Goal: Task Accomplishment & Management: Use online tool/utility

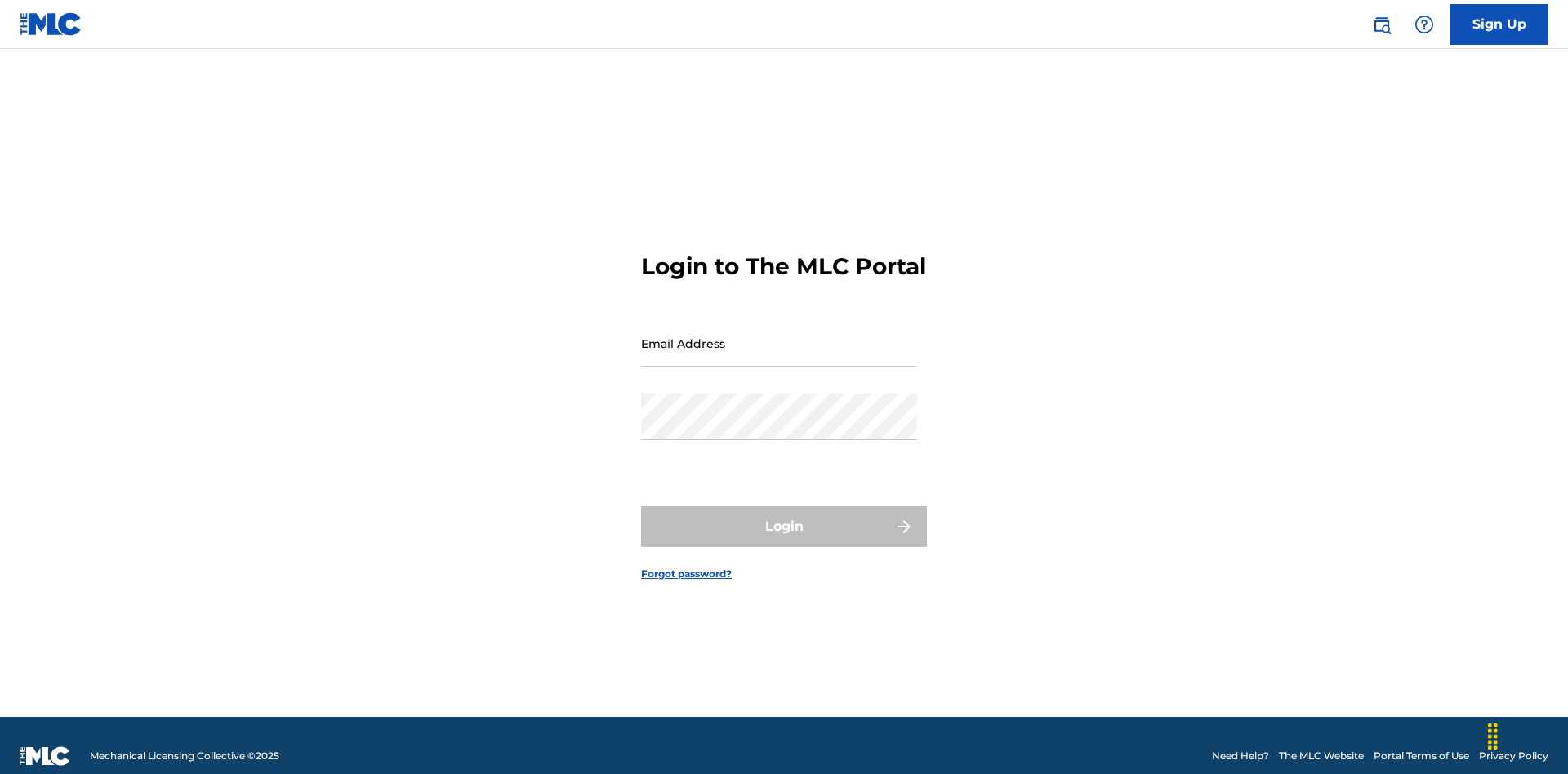
scroll to position [22, 0]
click at [779, 336] on input "Email Address" at bounding box center [779, 343] width 276 height 47
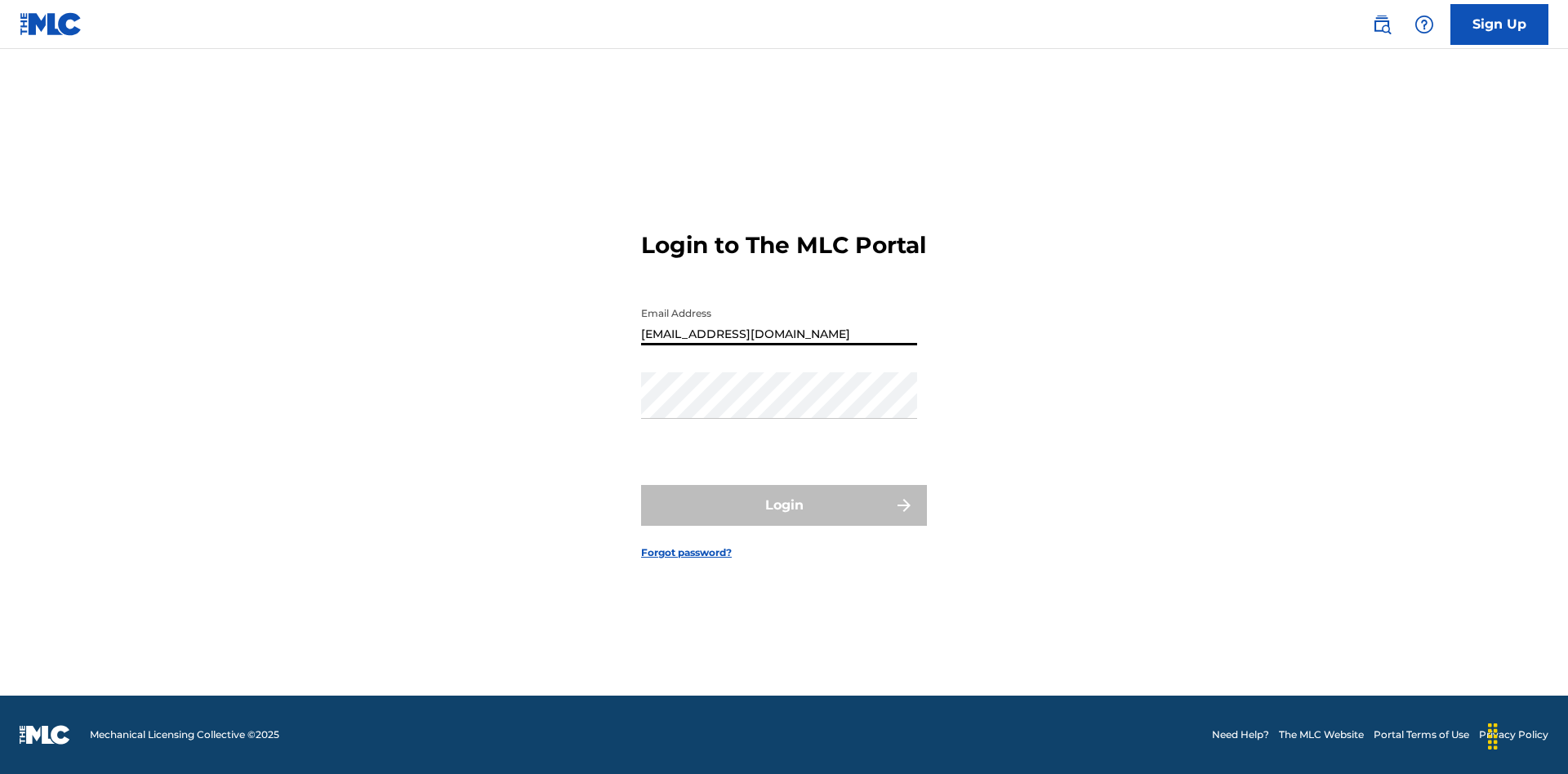
type input "[EMAIL_ADDRESS][DOMAIN_NAME]"
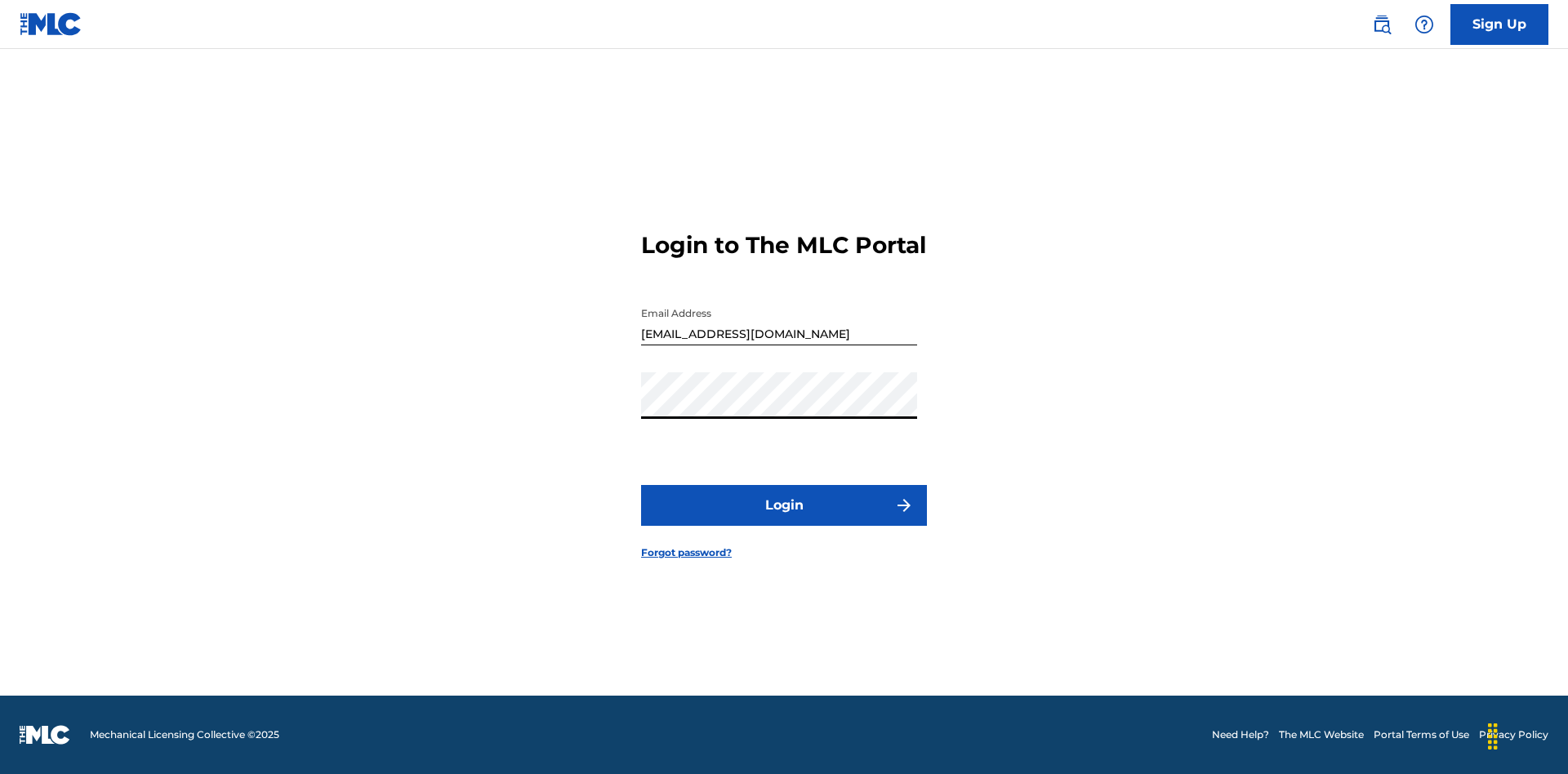
click at [784, 520] on button "Login" at bounding box center [784, 505] width 286 height 41
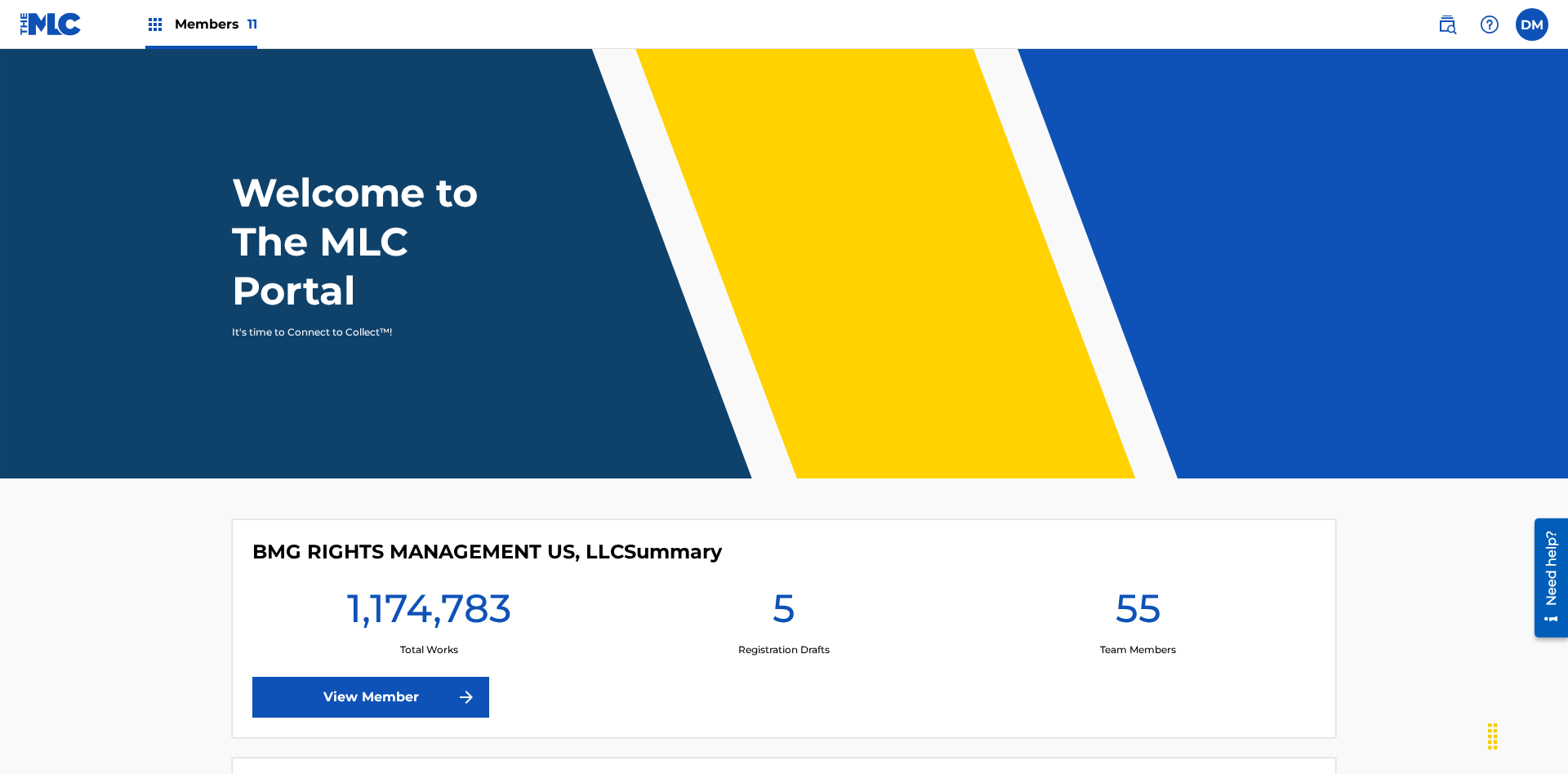
scroll to position [71, 0]
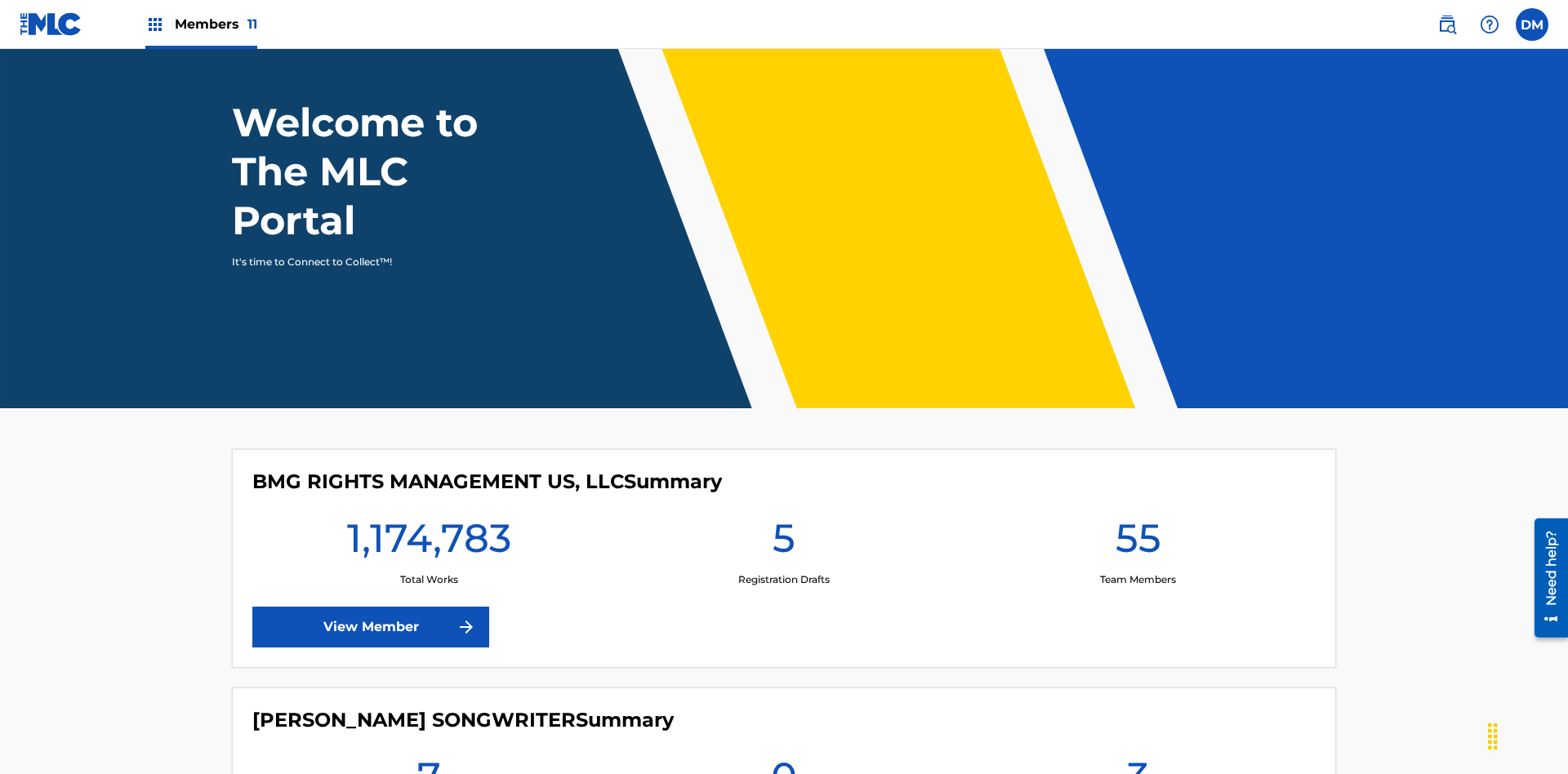
click at [201, 23] on span "Members 11" at bounding box center [215, 24] width 82 height 19
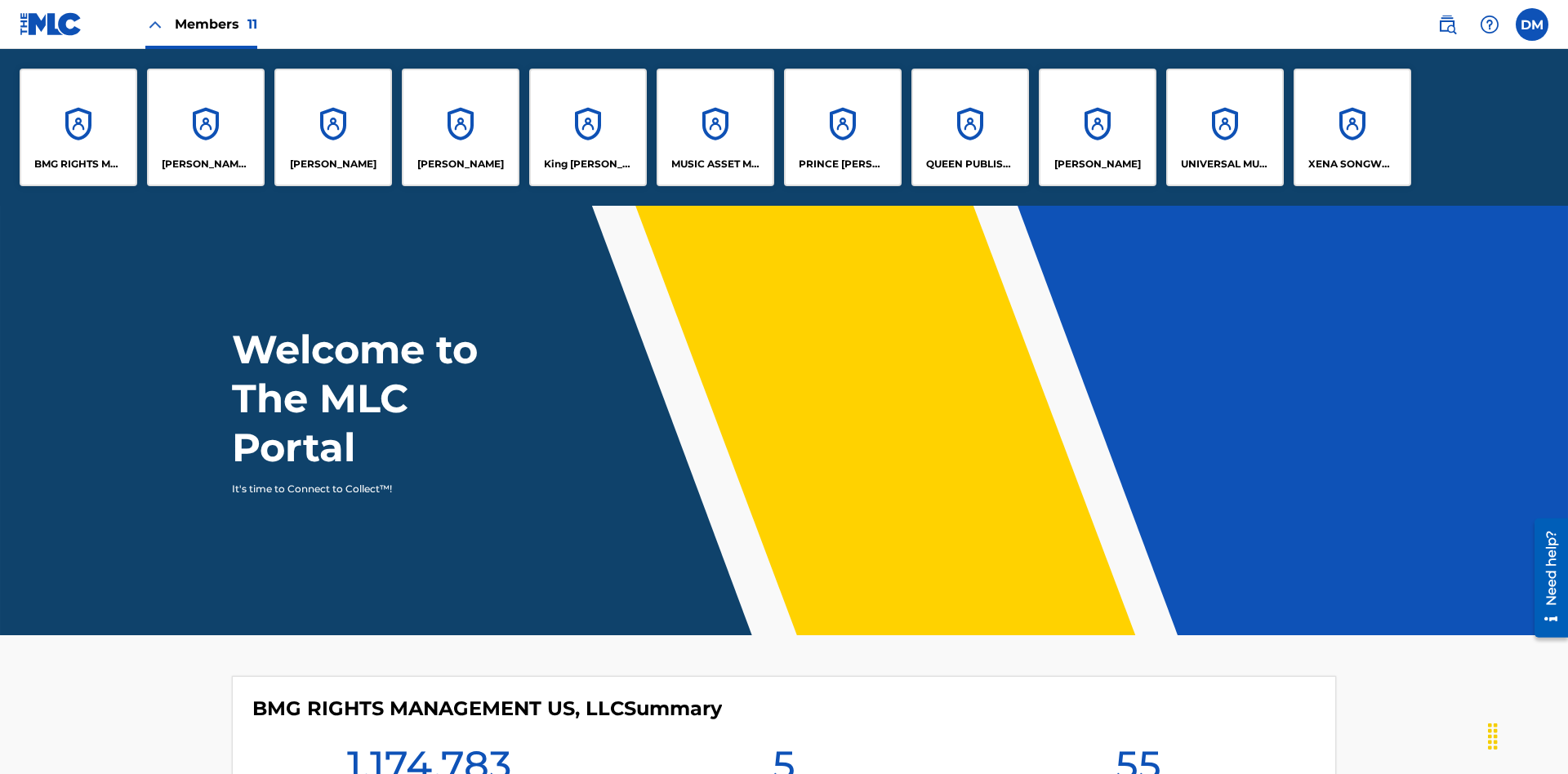
click at [78, 164] on p "BMG RIGHTS MANAGEMENT US, LLC" at bounding box center [78, 165] width 89 height 15
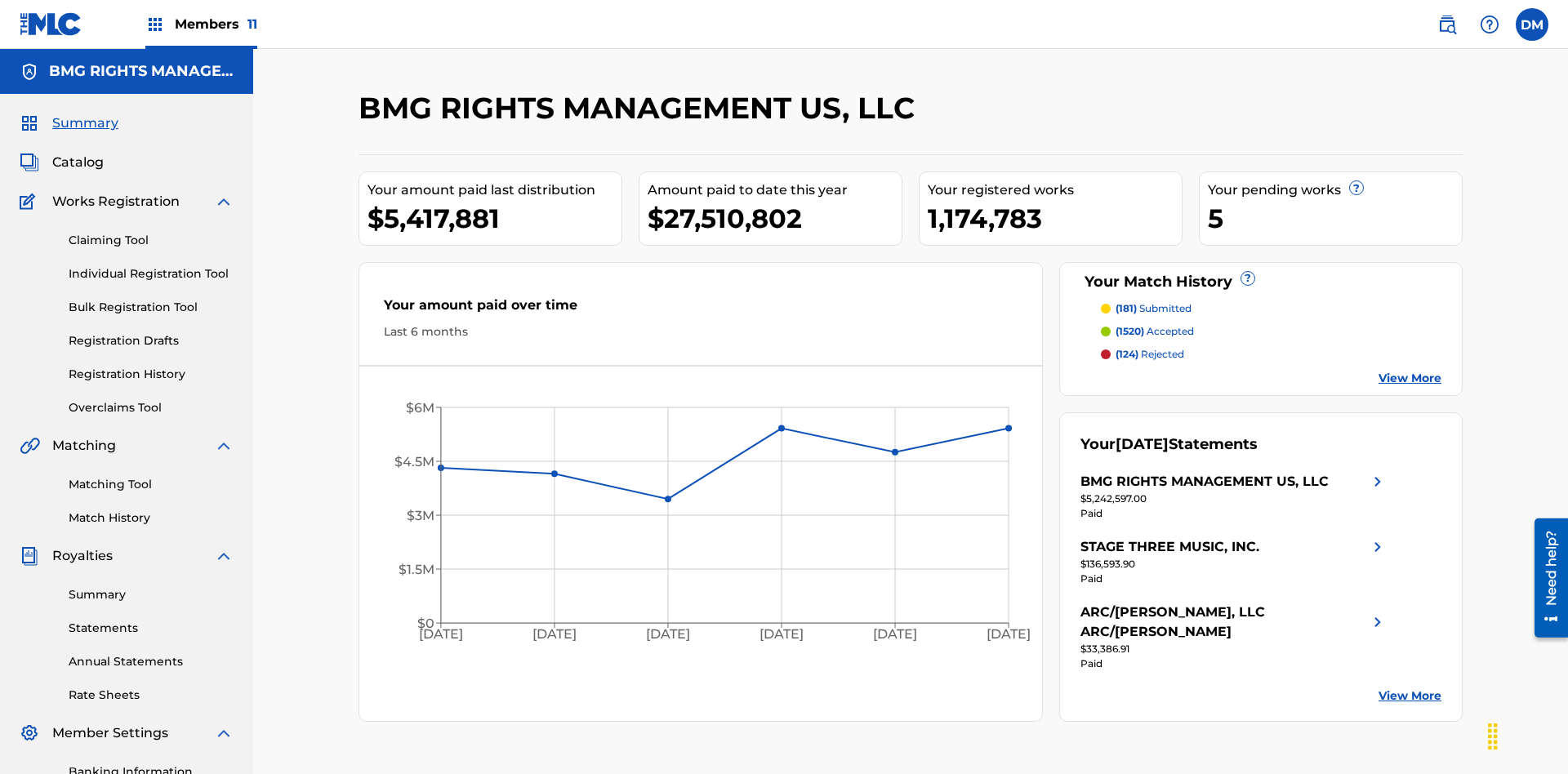
click at [151, 399] on link "Overclaims Tool" at bounding box center [151, 407] width 165 height 17
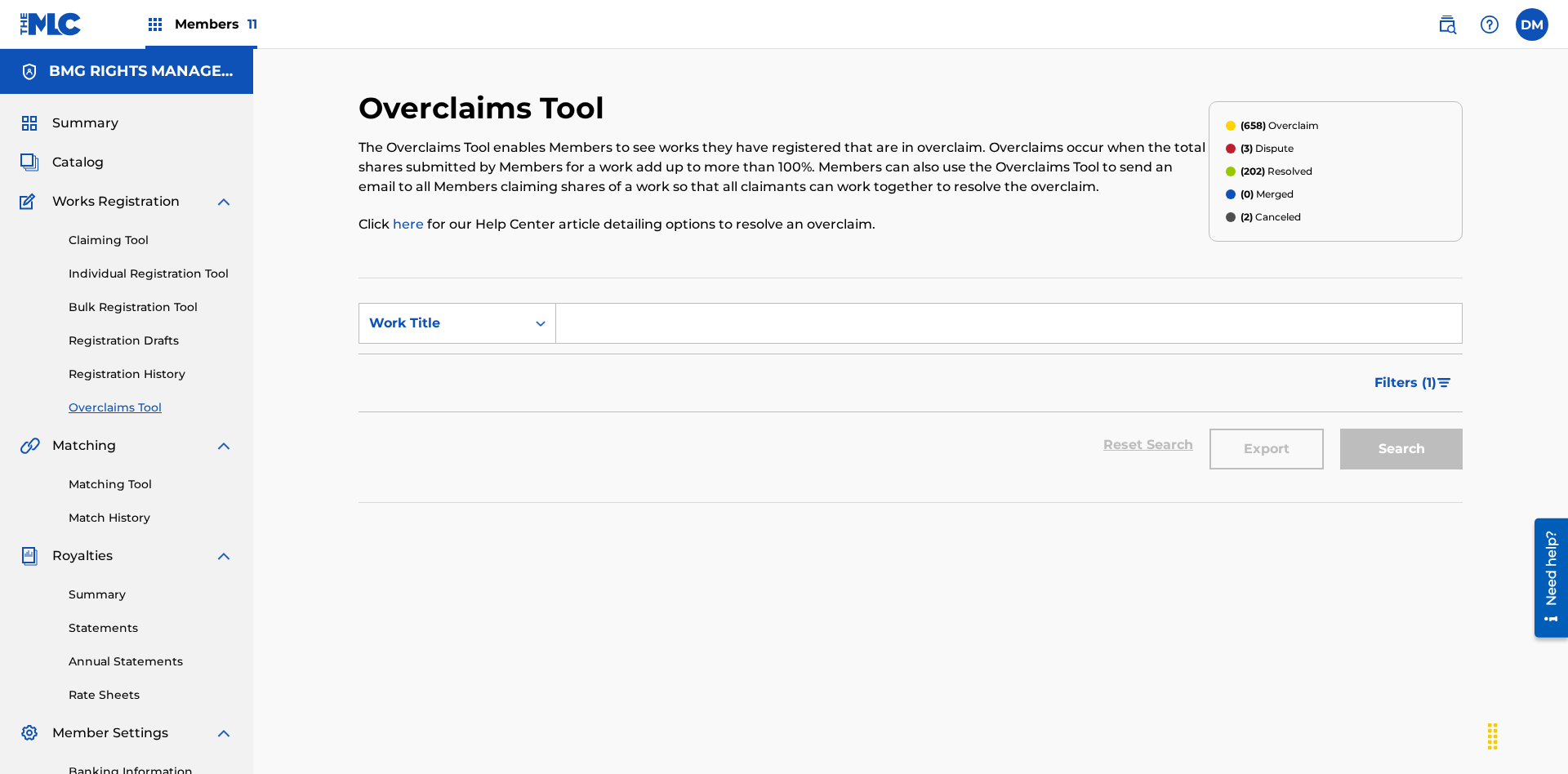
click at [1404, 373] on span "Filters ( 1 )" at bounding box center [1405, 383] width 62 height 20
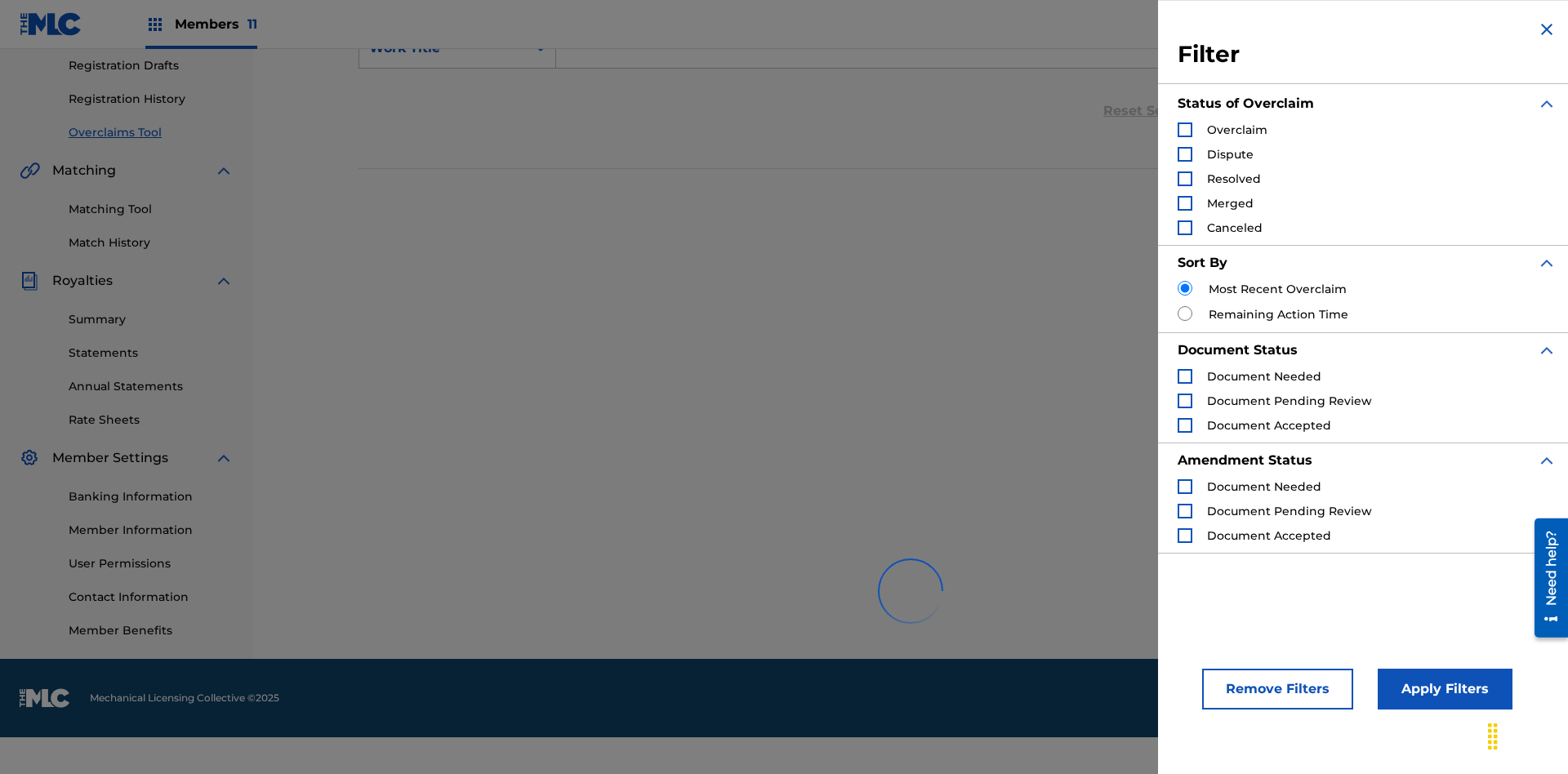
scroll to position [349, 0]
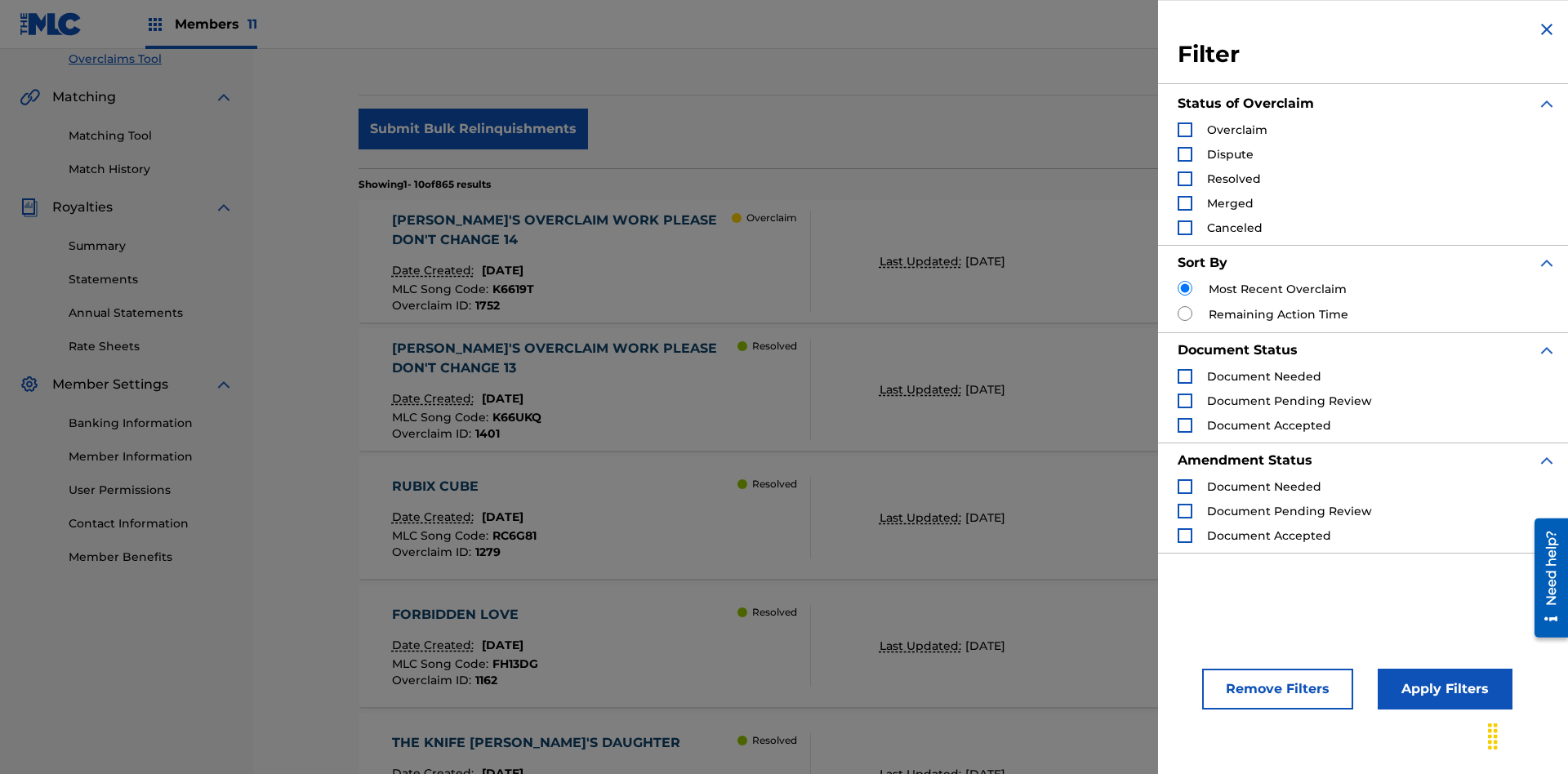
click at [1185, 179] on div "Search Form" at bounding box center [1185, 179] width 15 height 15
click at [1442, 689] on button "Apply Filters" at bounding box center [1445, 689] width 135 height 41
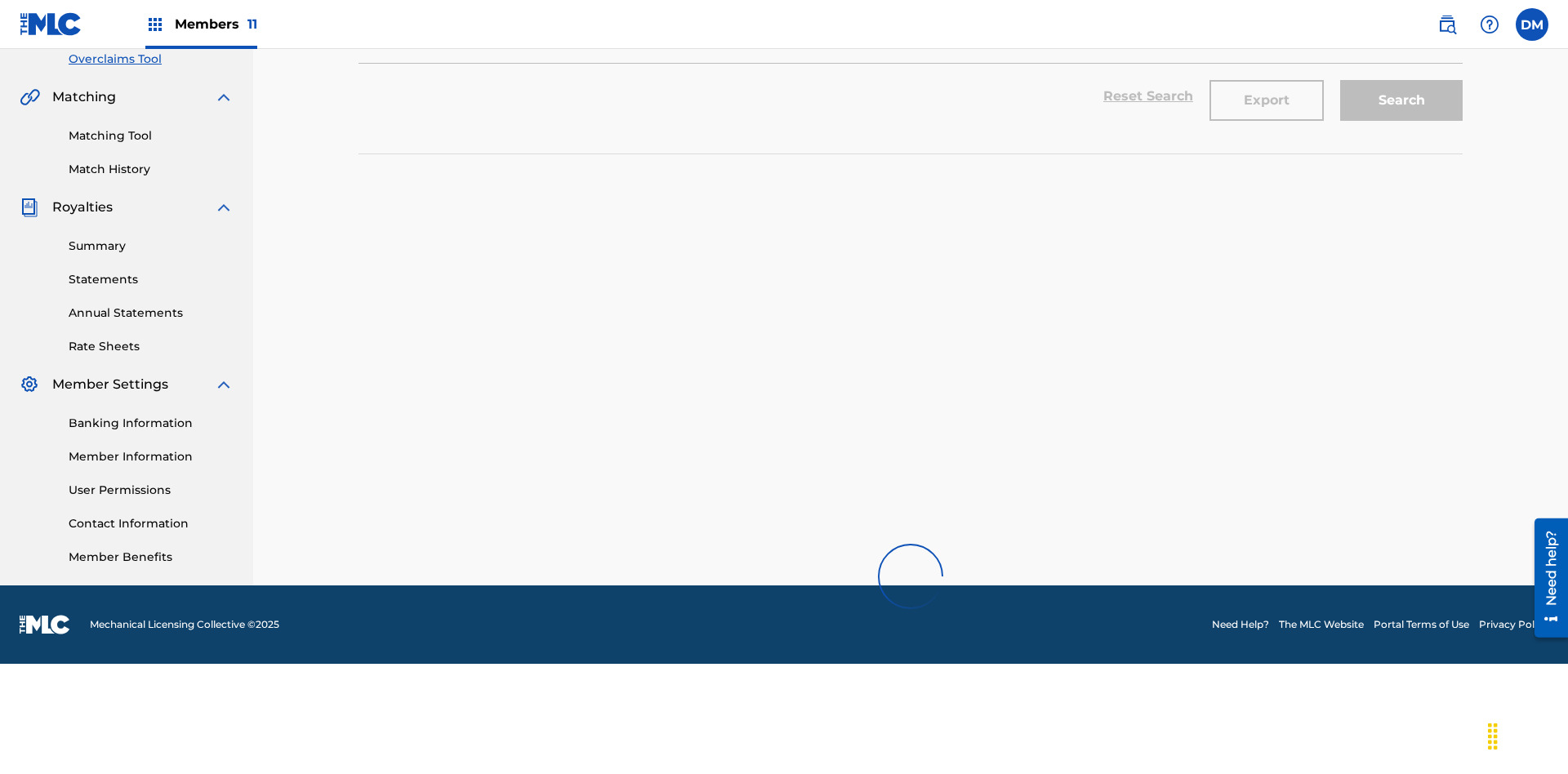
scroll to position [574, 0]
